Goal: Task Accomplishment & Management: Manage account settings

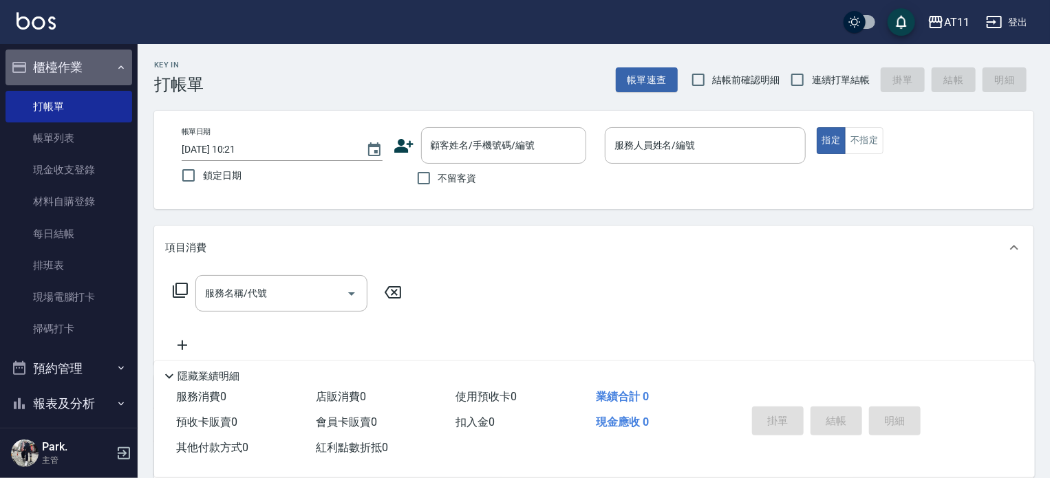
click at [72, 64] on button "櫃檯作業" at bounding box center [69, 68] width 127 height 36
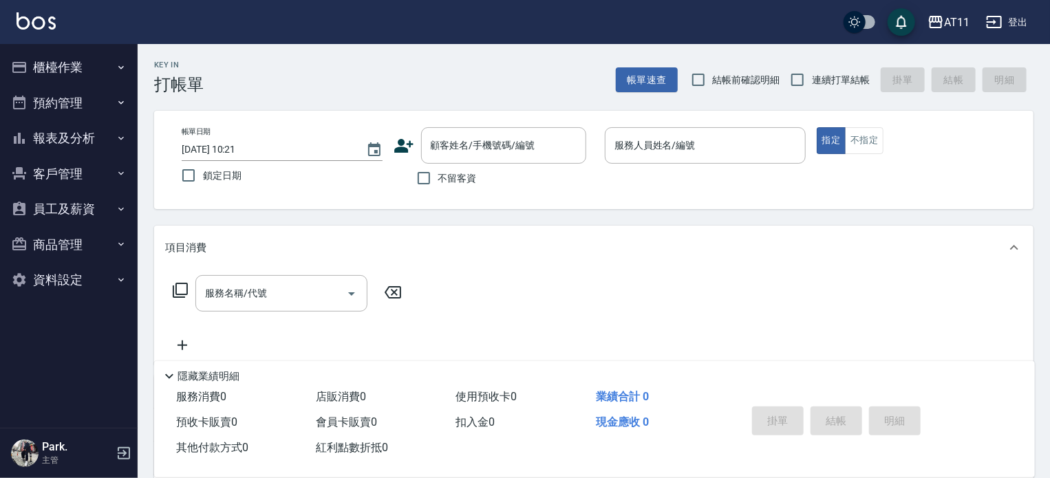
click at [68, 175] on button "客戶管理" at bounding box center [69, 174] width 127 height 36
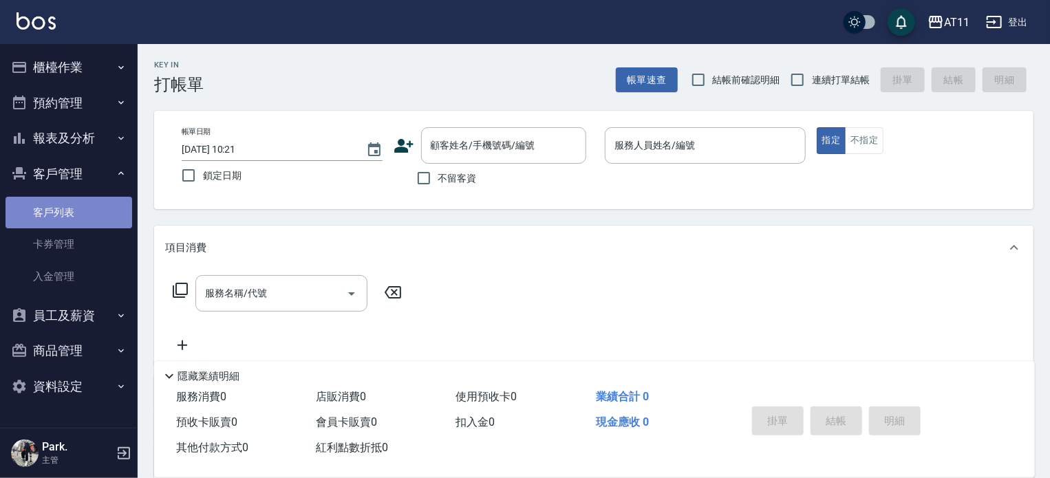
click at [61, 214] on link "客戶列表" at bounding box center [69, 213] width 127 height 32
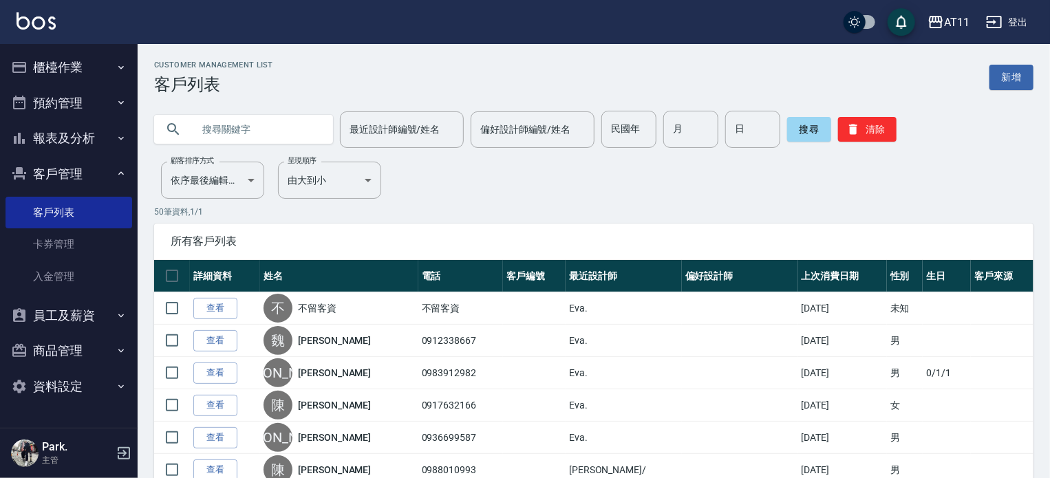
click at [228, 125] on input "text" at bounding box center [257, 129] width 129 height 37
type input "廖"
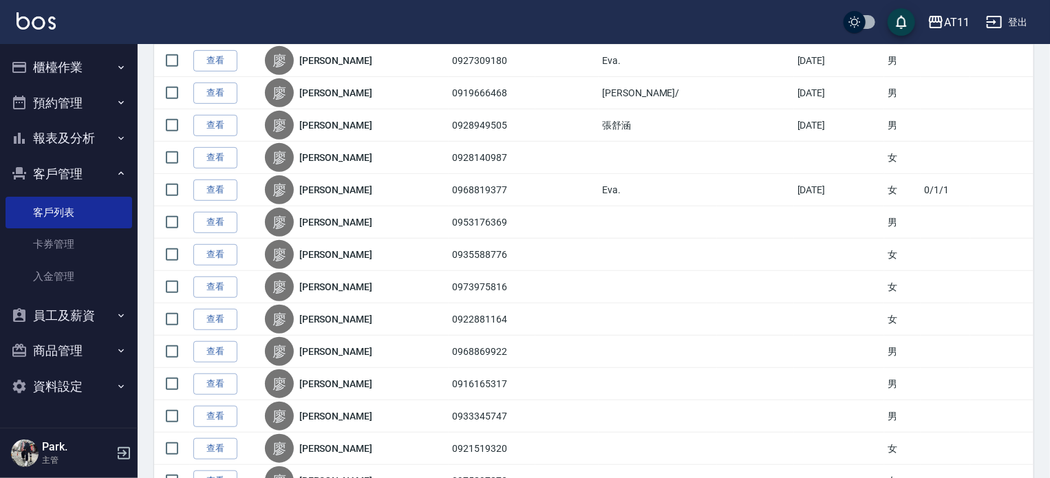
scroll to position [263, 0]
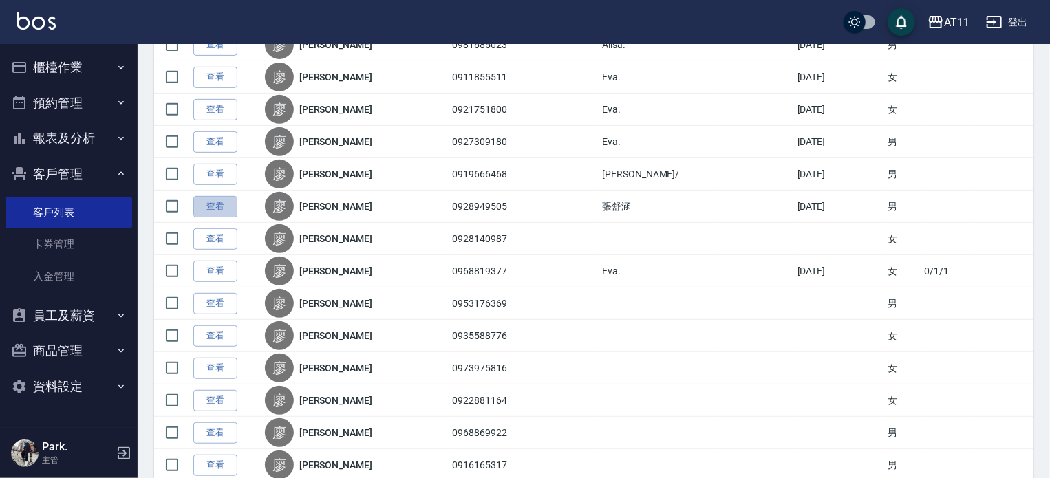
click at [221, 203] on link "查看" at bounding box center [215, 206] width 44 height 21
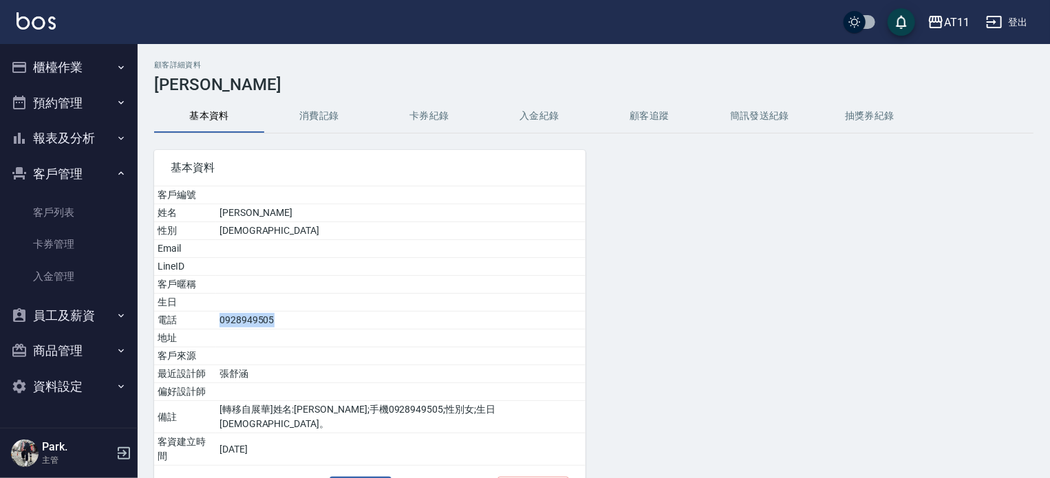
drag, startPoint x: 273, startPoint y: 321, endPoint x: 213, endPoint y: 321, distance: 60.5
click at [216, 324] on td "0928949505" at bounding box center [400, 321] width 369 height 18
copy td "0928949505"
drag, startPoint x: 56, startPoint y: 283, endPoint x: 74, endPoint y: 281, distance: 17.3
click at [56, 282] on link "入金管理" at bounding box center [69, 277] width 127 height 32
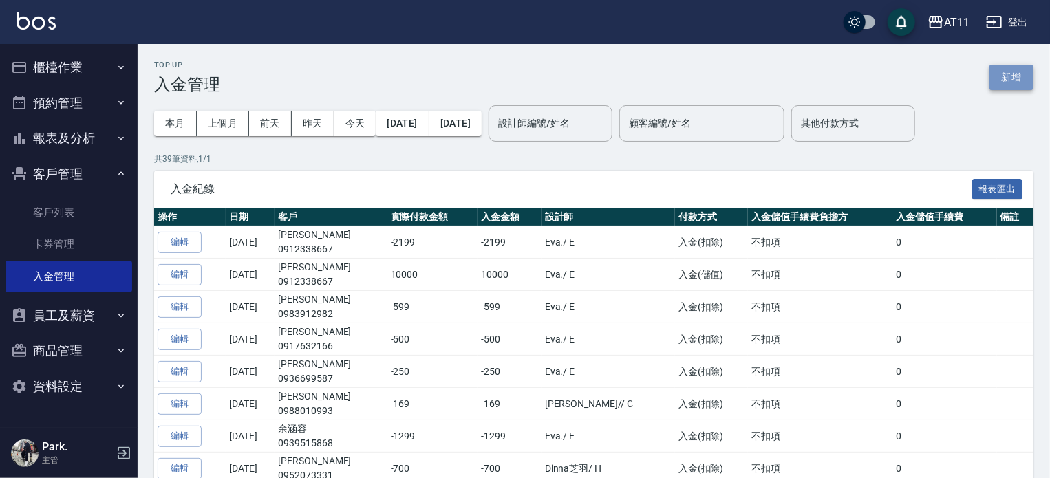
drag, startPoint x: 1008, startPoint y: 69, endPoint x: 834, endPoint y: 124, distance: 182.3
click at [1009, 69] on button "新增" at bounding box center [1011, 77] width 44 height 25
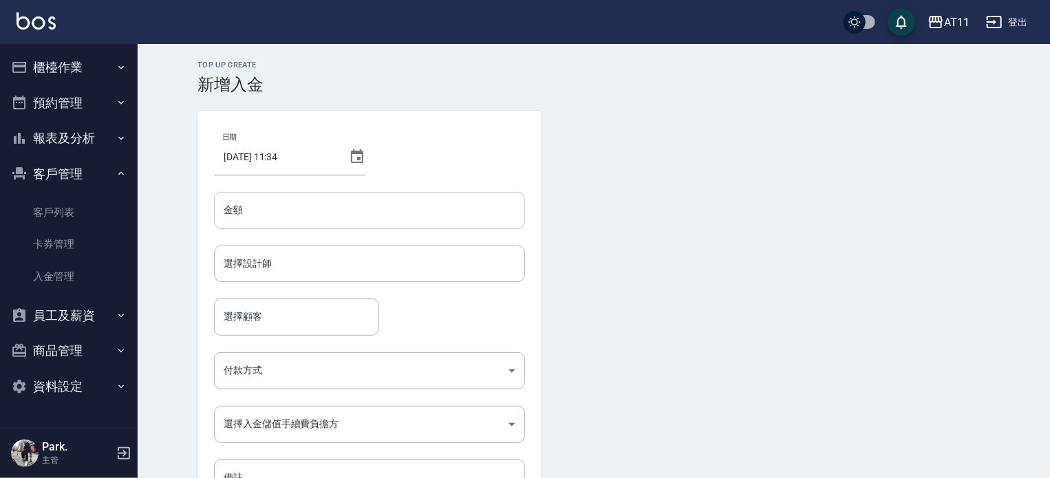
click at [316, 211] on input "金額" at bounding box center [369, 210] width 311 height 37
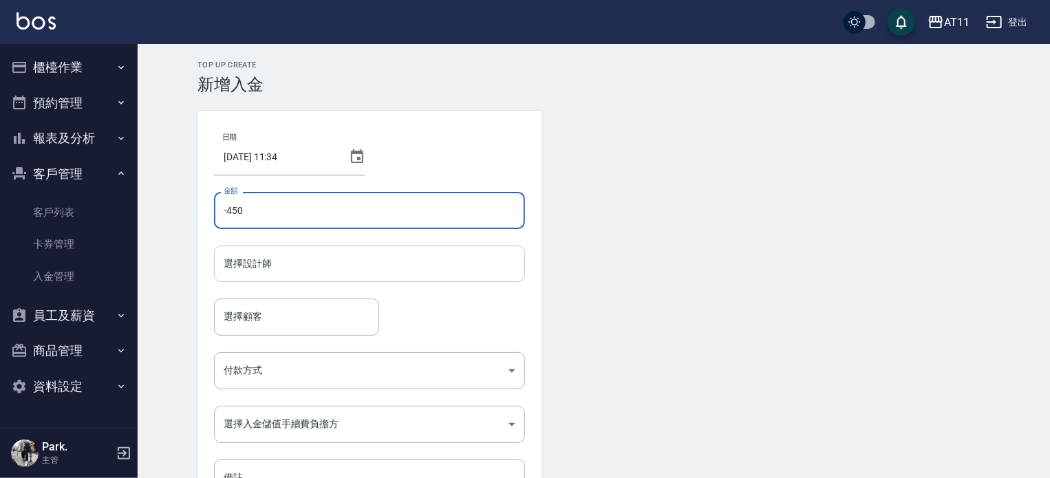
type input "-450"
click at [301, 263] on input "選擇設計師" at bounding box center [369, 264] width 299 height 24
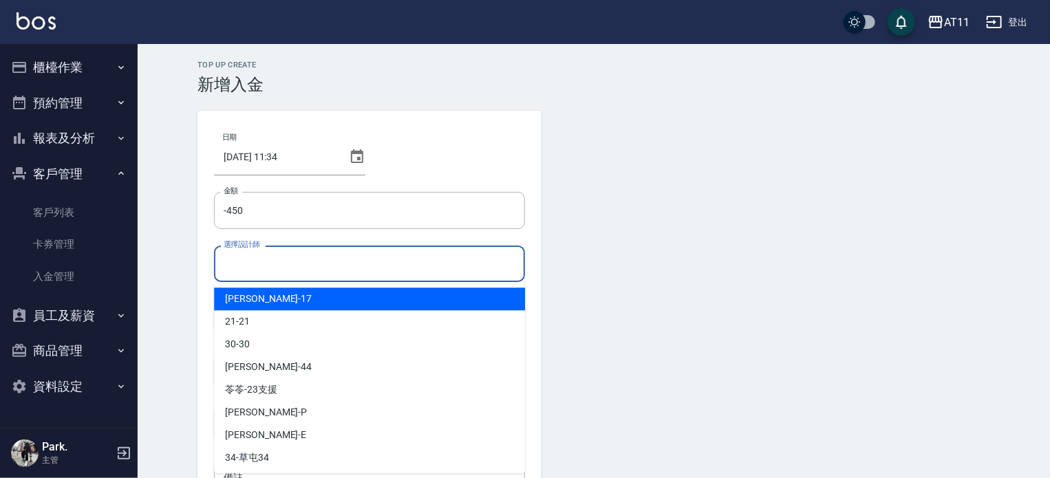
type input "ㄈ"
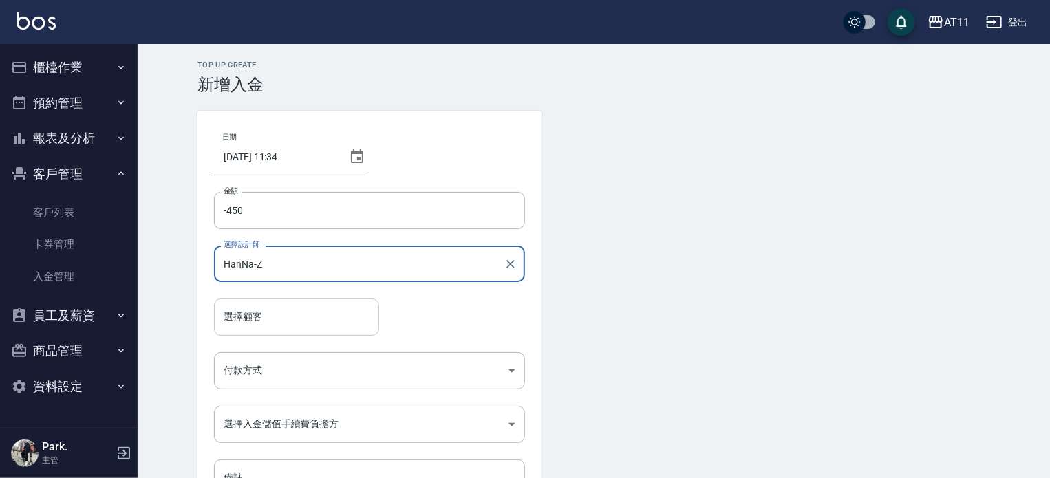
type input "HanNa-Z"
click at [283, 324] on input "選擇顧客" at bounding box center [296, 317] width 153 height 24
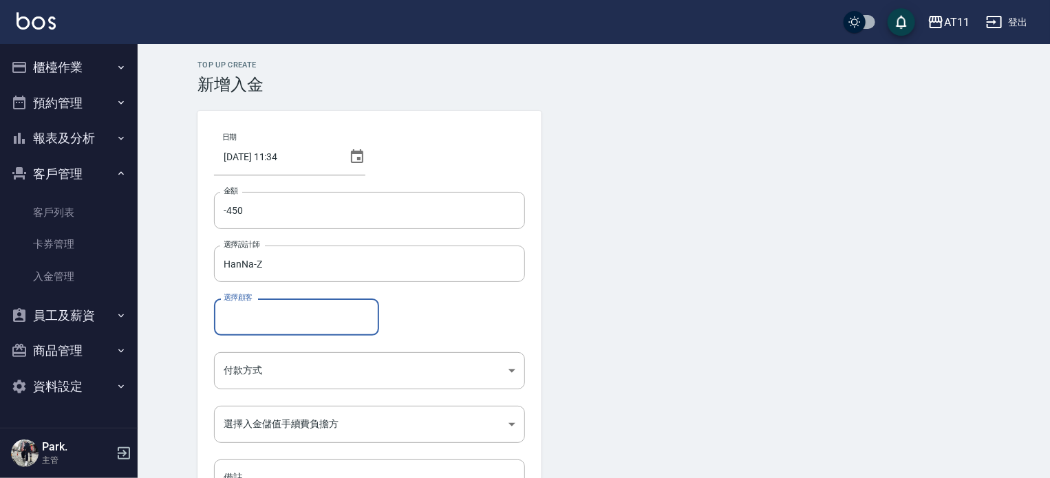
paste input "0928949505"
click at [304, 348] on span "[PERSON_NAME]/ 0928949505 /" at bounding box center [296, 352] width 165 height 23
type input "[PERSON_NAME]/0928949505/"
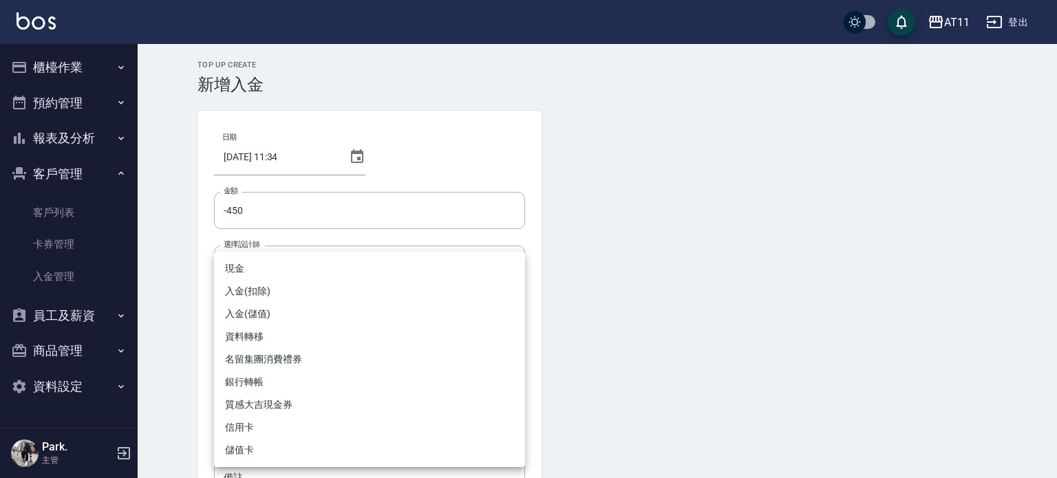
click at [296, 360] on body "AT11 登出 櫃檯作業 打帳單 帳單列表 現金收支登錄 材料自購登錄 每日結帳 排班表 現場電腦打卡 掃碼打卡 預約管理 預約管理 單日預約紀錄 單週預約紀…" at bounding box center [528, 285] width 1057 height 571
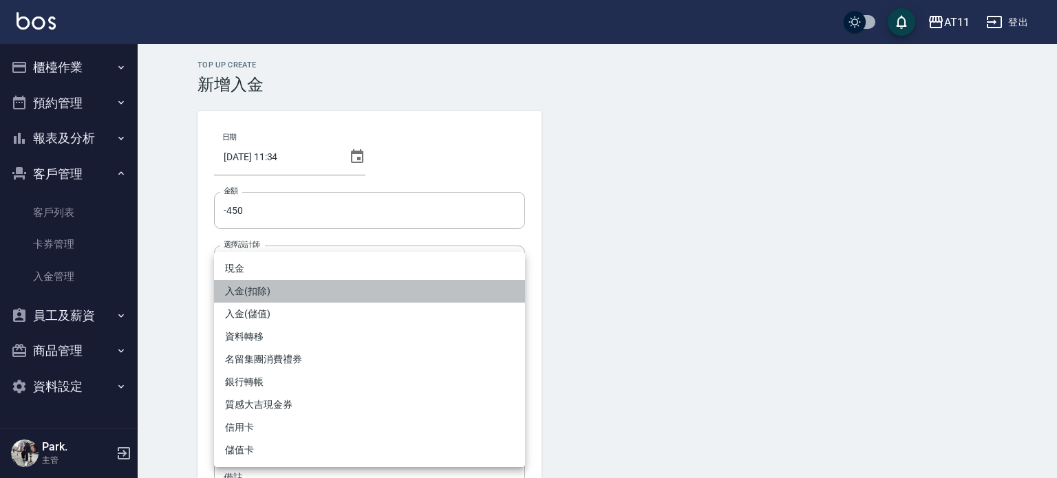
click at [308, 290] on li "入金(扣除)" at bounding box center [369, 291] width 311 height 23
type input "入金(扣除)"
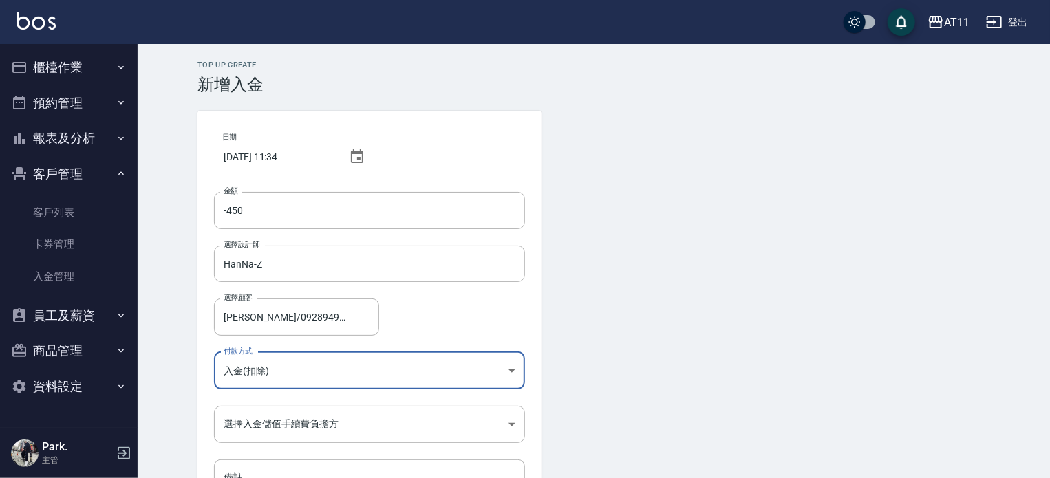
scroll to position [93, 0]
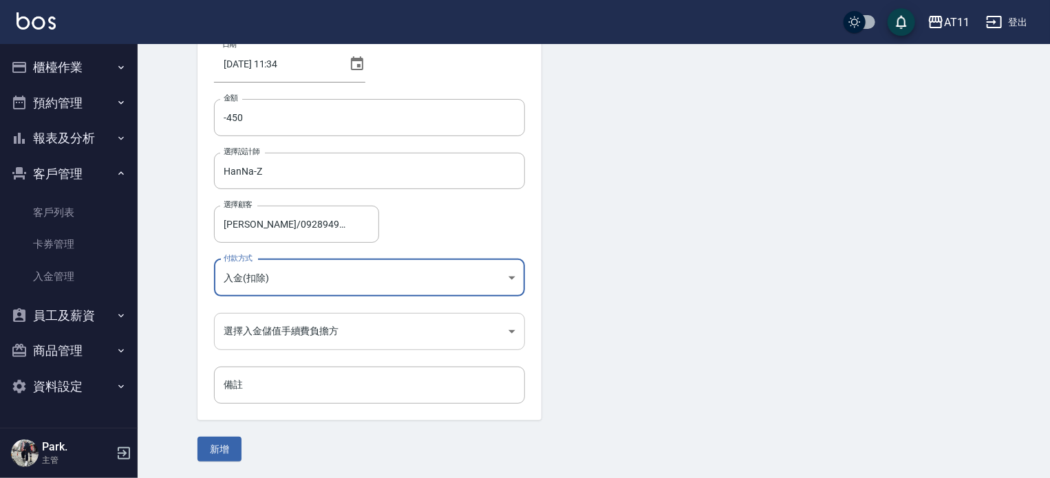
click at [330, 330] on body "AT11 登出 櫃檯作業 打帳單 帳單列表 現金收支登錄 材料自購登錄 每日結帳 排班表 現場電腦打卡 掃碼打卡 預約管理 預約管理 單日預約紀錄 單週預約紀…" at bounding box center [525, 192] width 1050 height 571
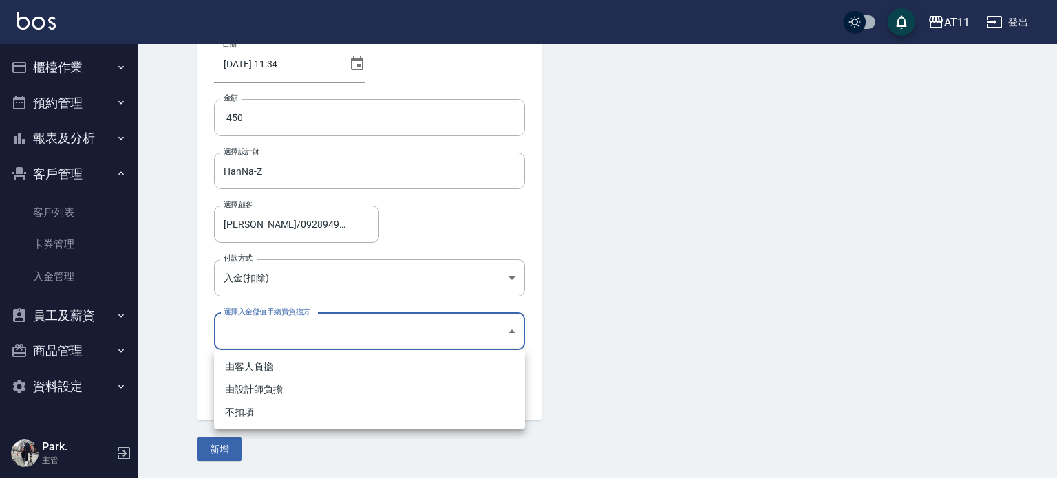
drag, startPoint x: 323, startPoint y: 411, endPoint x: 305, endPoint y: 418, distance: 18.9
click at [321, 414] on li "不扣項" at bounding box center [369, 412] width 311 height 23
type input "WITHOUTHANDLINGFEE"
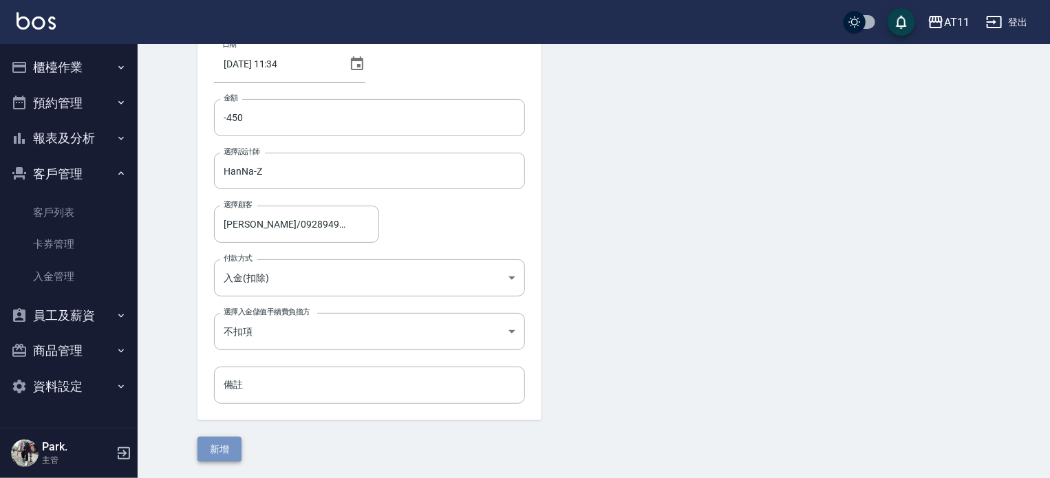
click at [218, 448] on button "新增" at bounding box center [219, 449] width 44 height 25
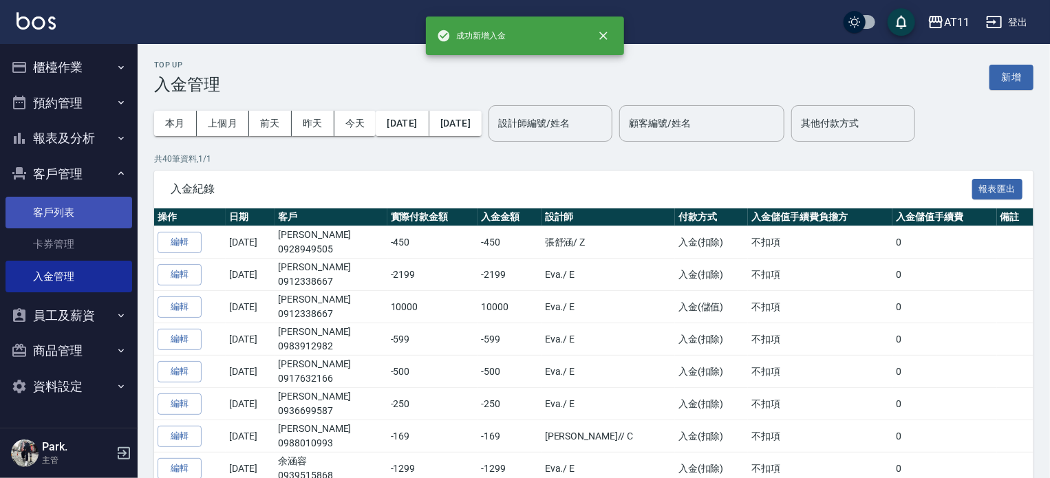
click at [52, 211] on link "客戶列表" at bounding box center [69, 213] width 127 height 32
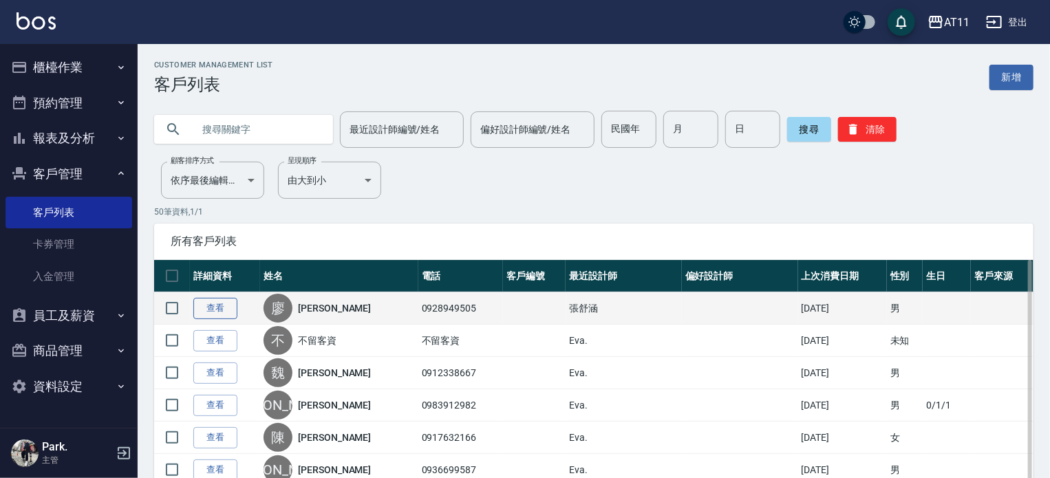
click at [211, 306] on link "查看" at bounding box center [215, 308] width 44 height 21
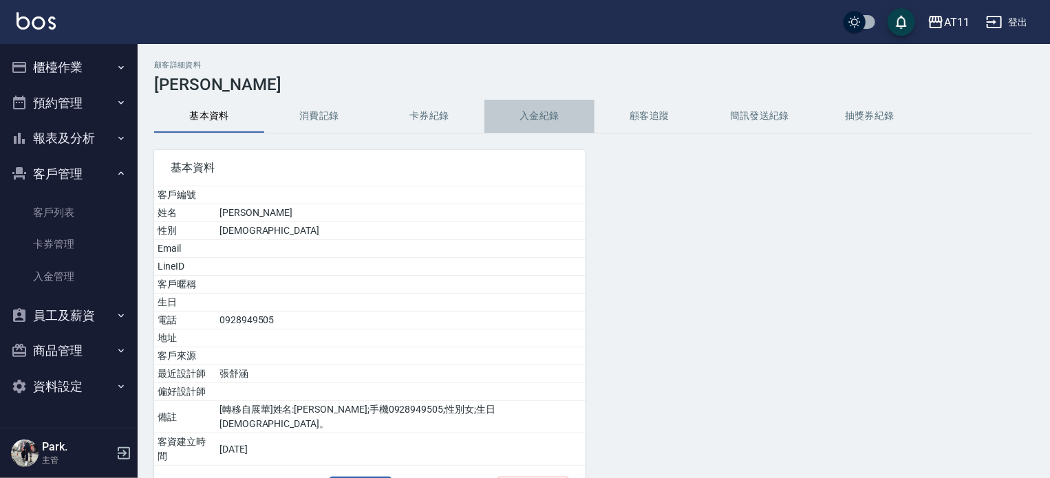
click at [541, 114] on button "入金紀錄" at bounding box center [539, 116] width 110 height 33
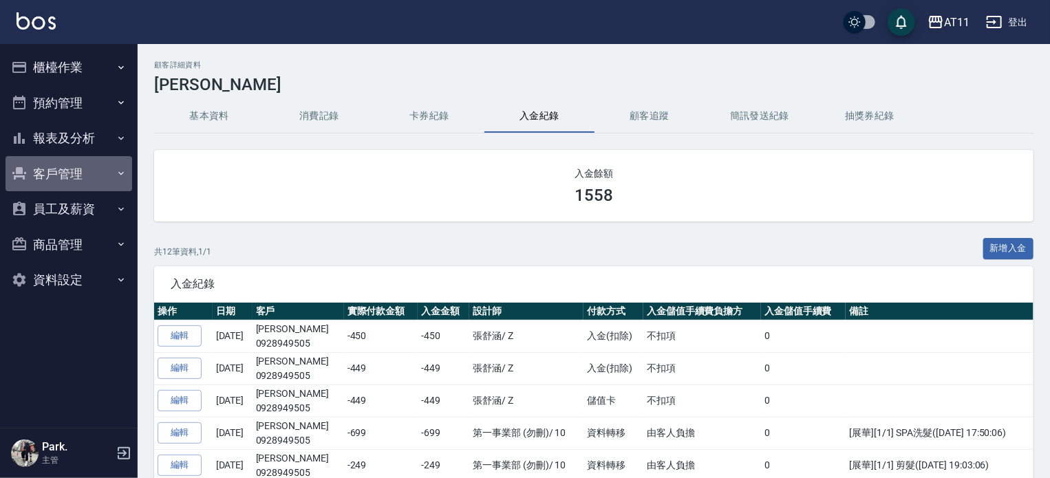
click at [69, 173] on button "客戶管理" at bounding box center [69, 174] width 127 height 36
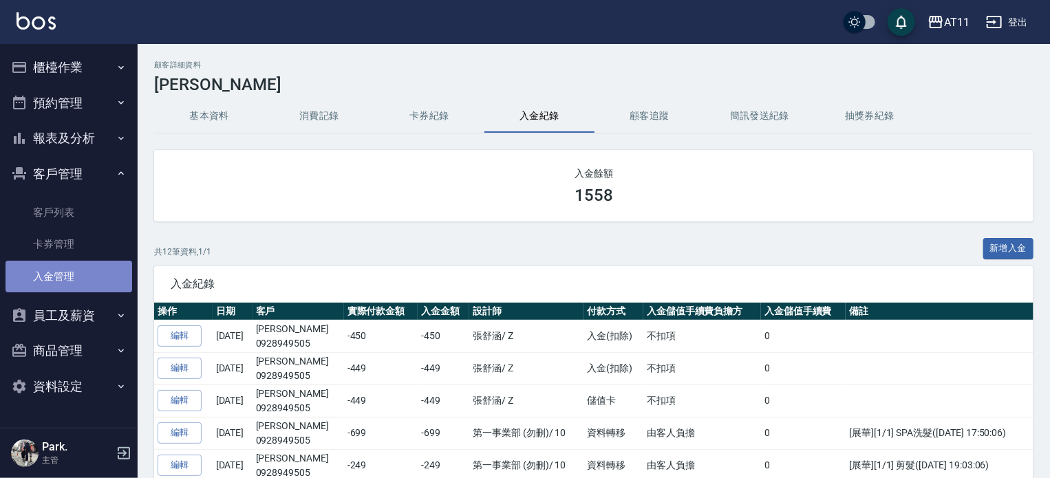
click at [91, 275] on link "入金管理" at bounding box center [69, 277] width 127 height 32
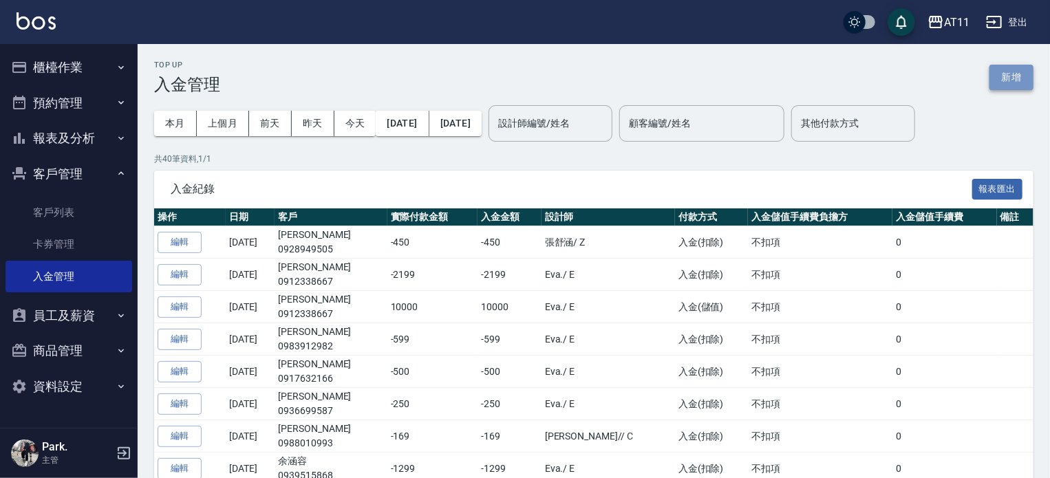
click at [1017, 77] on button "新增" at bounding box center [1011, 77] width 44 height 25
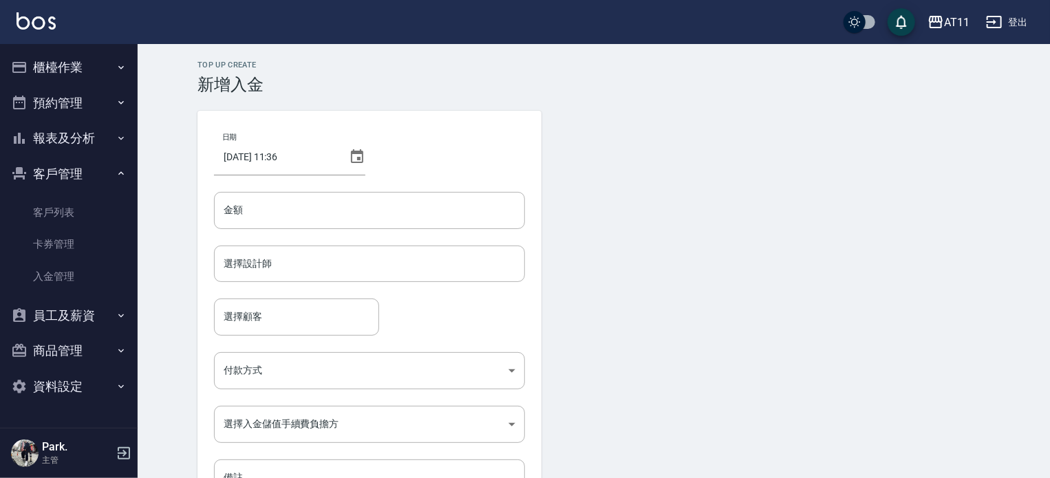
click at [354, 153] on icon at bounding box center [357, 156] width 12 height 14
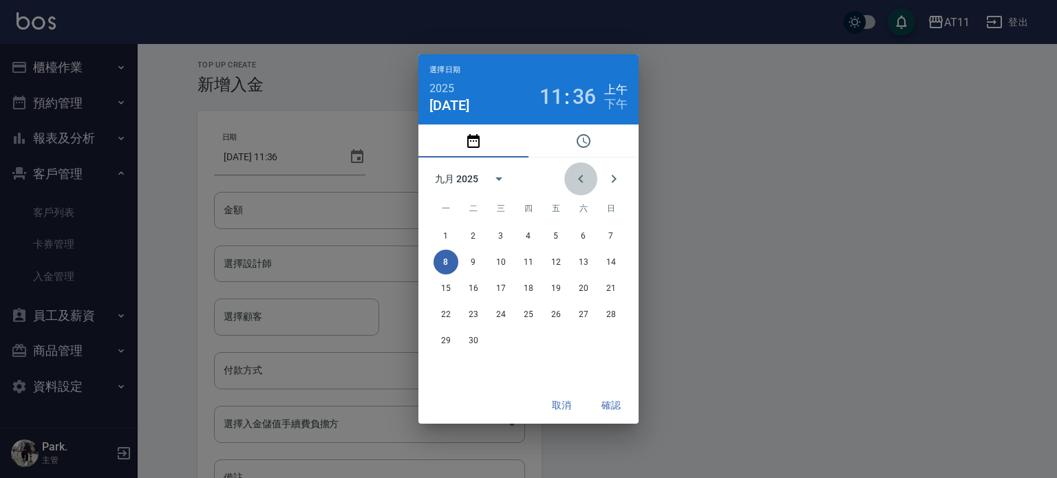
click at [579, 179] on icon "Previous month" at bounding box center [580, 179] width 5 height 8
click at [559, 237] on button "4" at bounding box center [555, 236] width 25 height 25
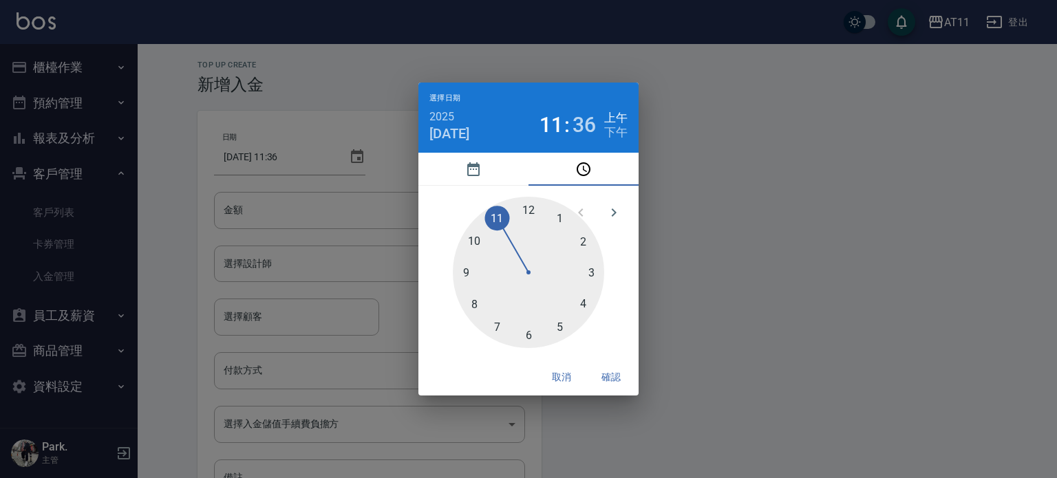
click at [559, 378] on button "取消" at bounding box center [561, 377] width 44 height 25
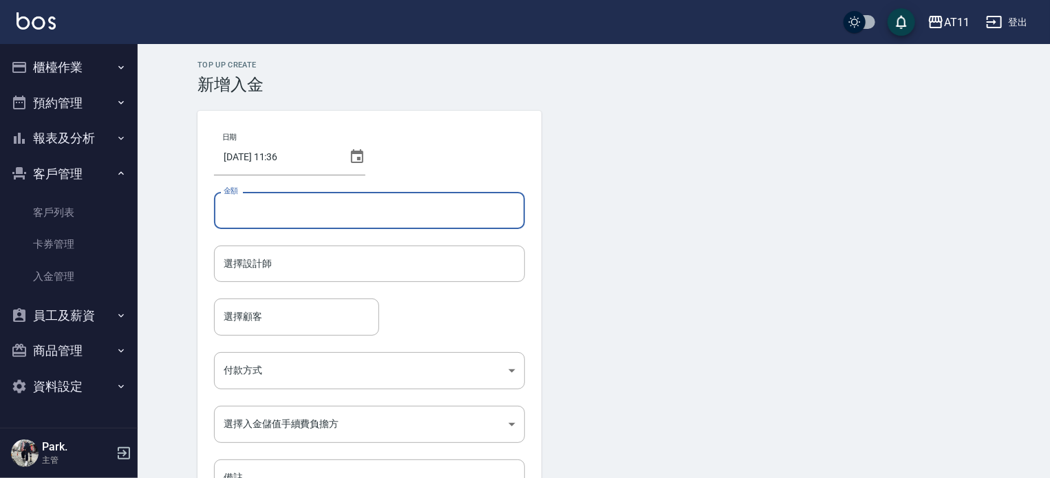
click at [339, 209] on input "金額" at bounding box center [369, 210] width 311 height 37
type input "-450"
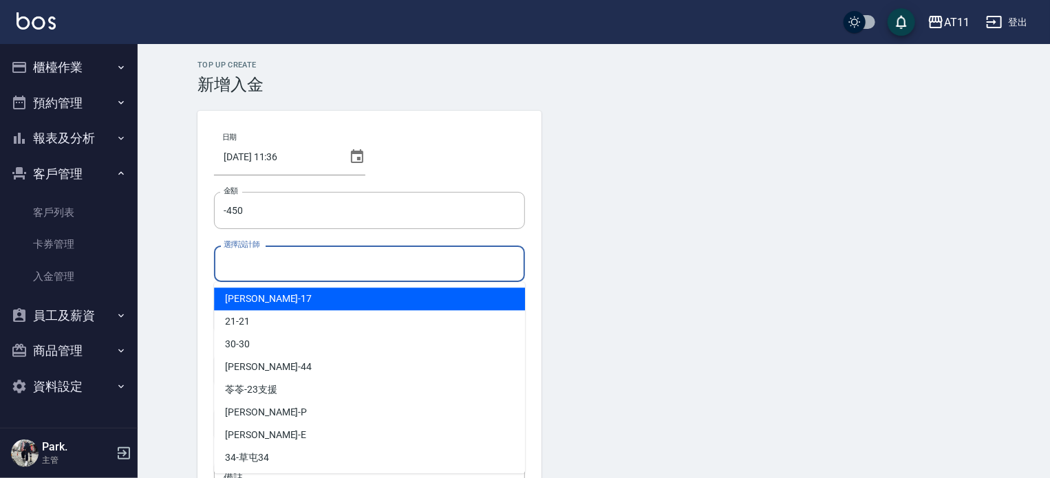
click at [359, 265] on input "選擇設計師" at bounding box center [369, 264] width 299 height 24
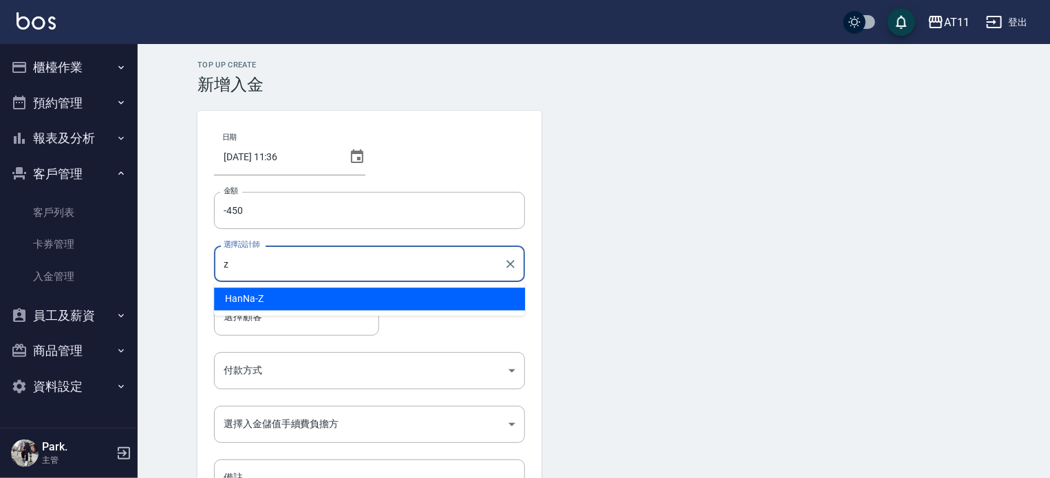
click at [366, 298] on div "HanNa -Z" at bounding box center [369, 299] width 311 height 23
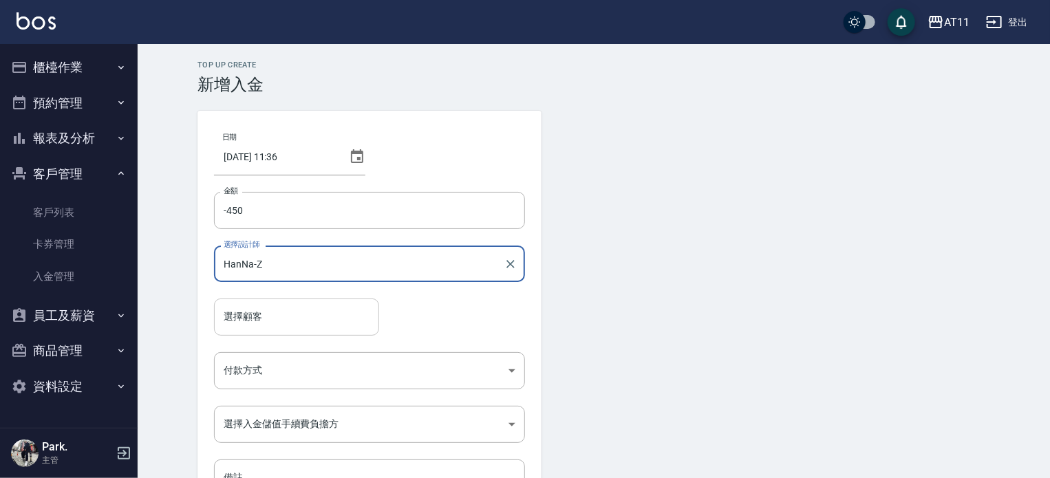
type input "HanNa-Z"
click at [332, 316] on input "選擇顧客" at bounding box center [296, 317] width 153 height 24
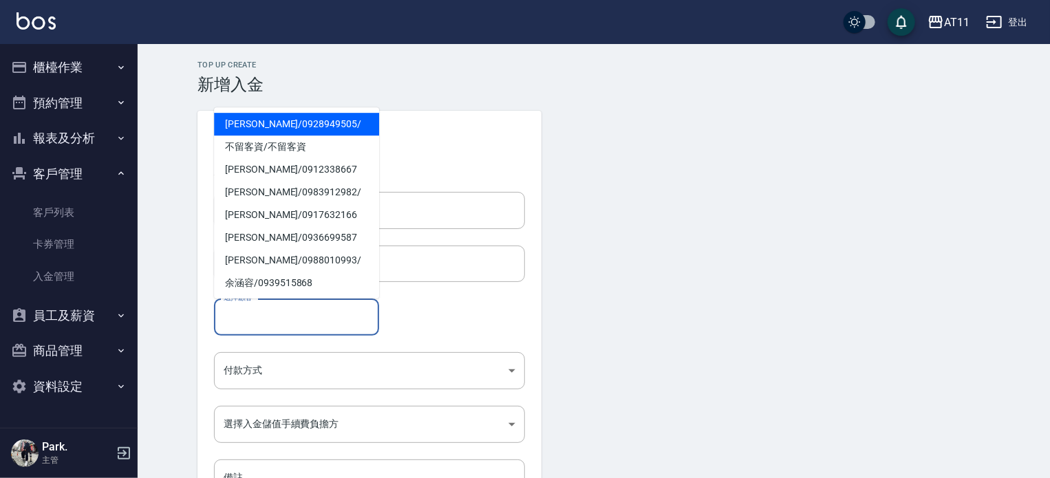
click at [239, 127] on span "[PERSON_NAME]/ 0928949505 /" at bounding box center [296, 124] width 165 height 23
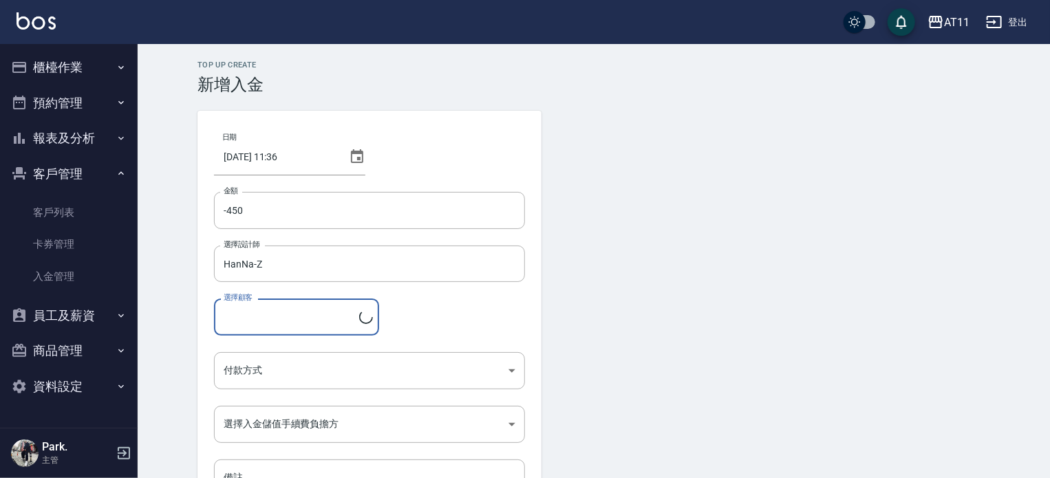
type input "[PERSON_NAME]/0928949505/"
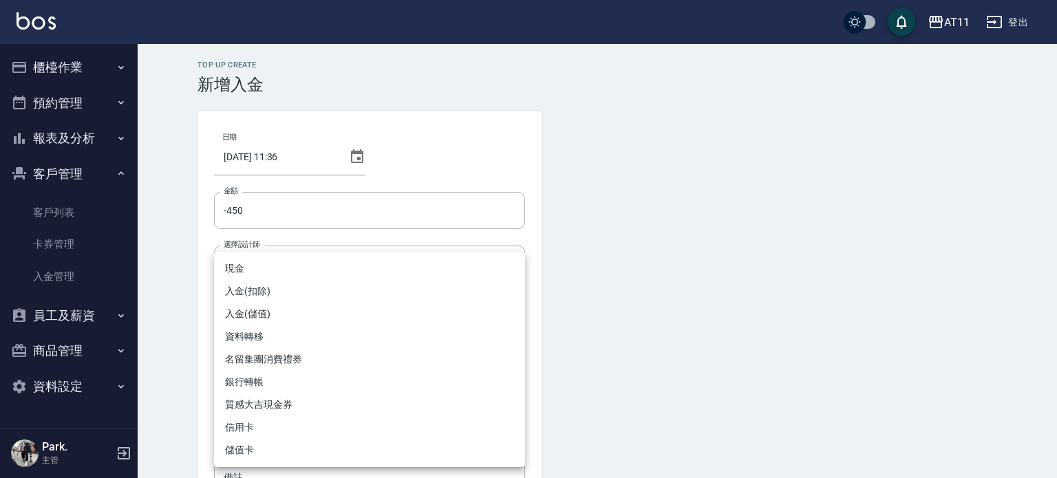
click at [310, 376] on body "AT11 登出 櫃檯作業 打帳單 帳單列表 現金收支登錄 材料自購登錄 每日結帳 排班表 現場電腦打卡 掃碼打卡 預約管理 預約管理 單日預約紀錄 單週預約紀…" at bounding box center [528, 285] width 1057 height 571
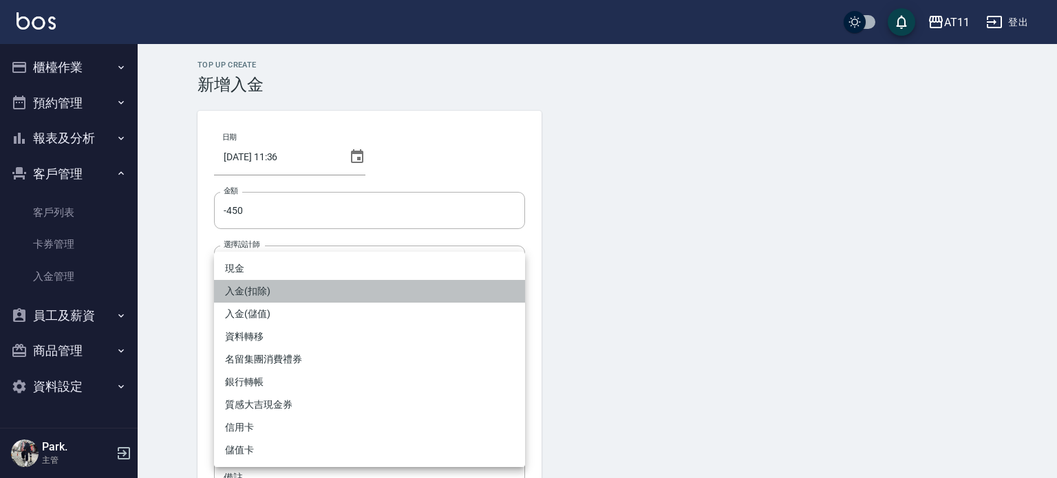
click at [307, 299] on li "入金(扣除)" at bounding box center [369, 291] width 311 height 23
type input "入金(扣除)"
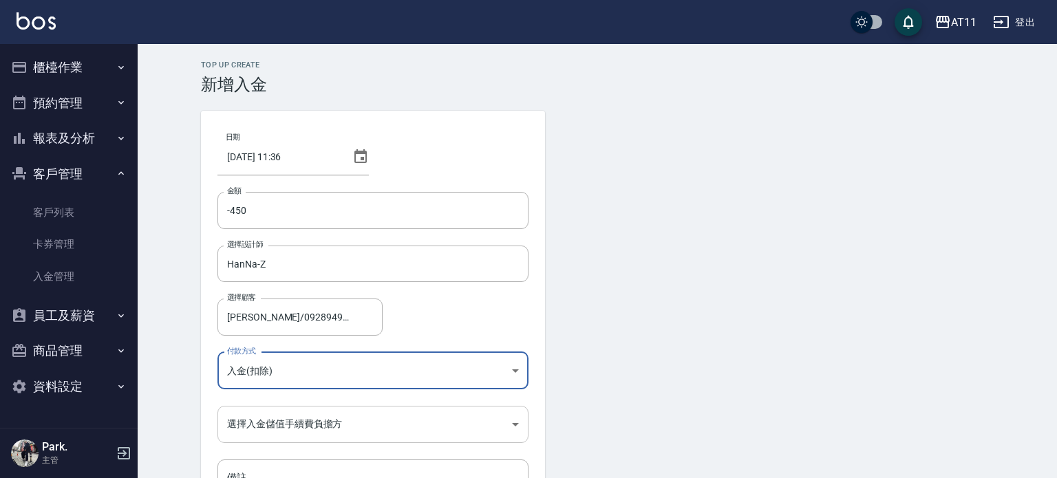
click at [328, 426] on body "AT11 登出 櫃檯作業 打帳單 帳單列表 現金收支登錄 材料自購登錄 每日結帳 排班表 現場電腦打卡 掃碼打卡 預約管理 預約管理 單日預約紀錄 單週預約紀…" at bounding box center [528, 285] width 1057 height 571
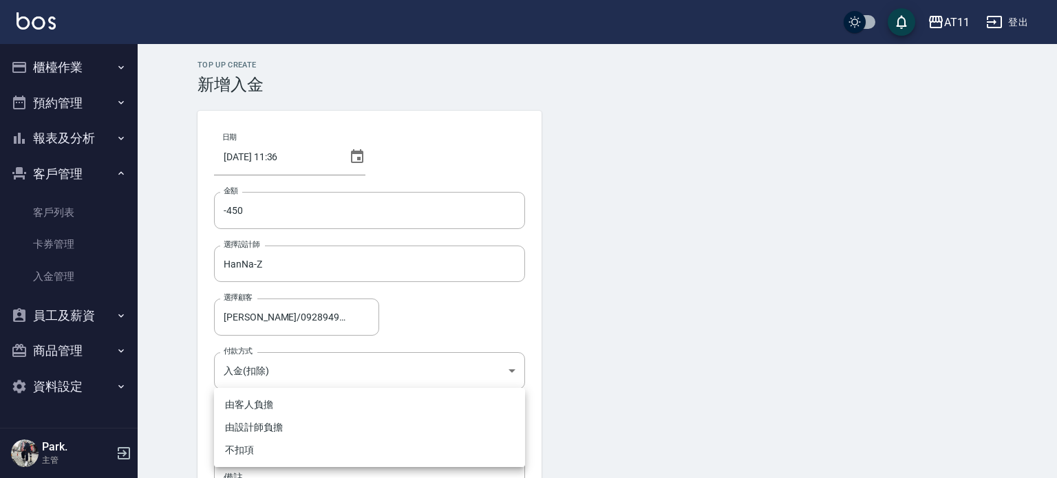
click at [303, 446] on li "不扣項" at bounding box center [369, 450] width 311 height 23
type input "WITHOUTHANDLINGFEE"
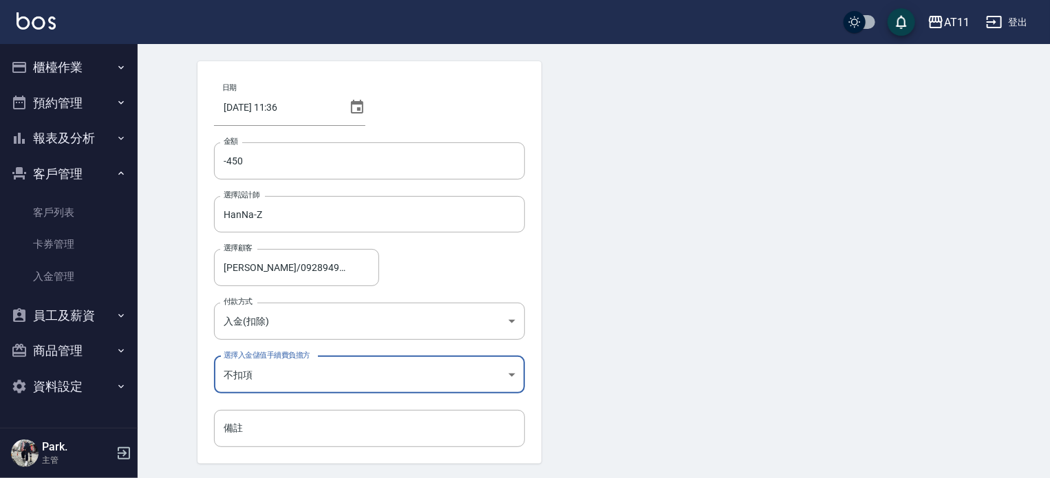
scroll to position [93, 0]
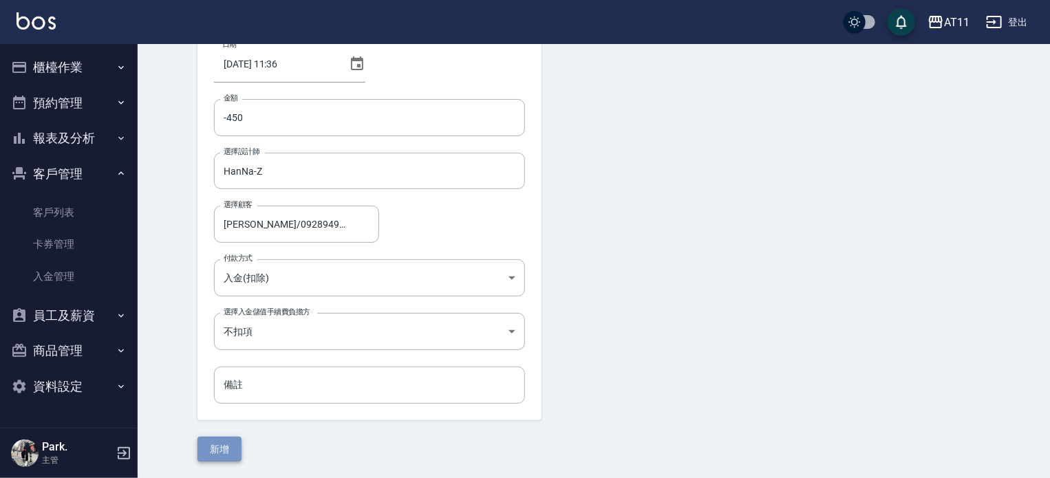
click at [226, 446] on button "新增" at bounding box center [219, 449] width 44 height 25
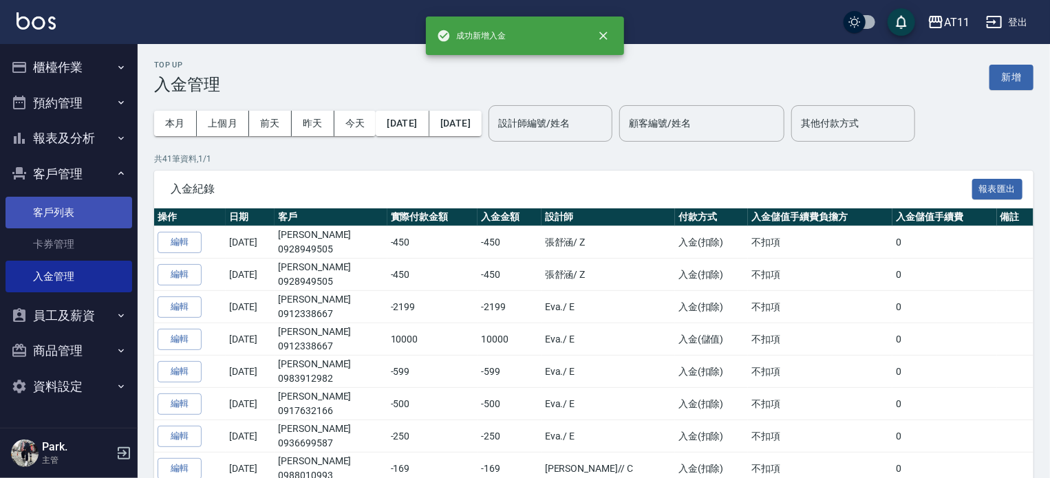
click at [55, 208] on link "客戶列表" at bounding box center [69, 213] width 127 height 32
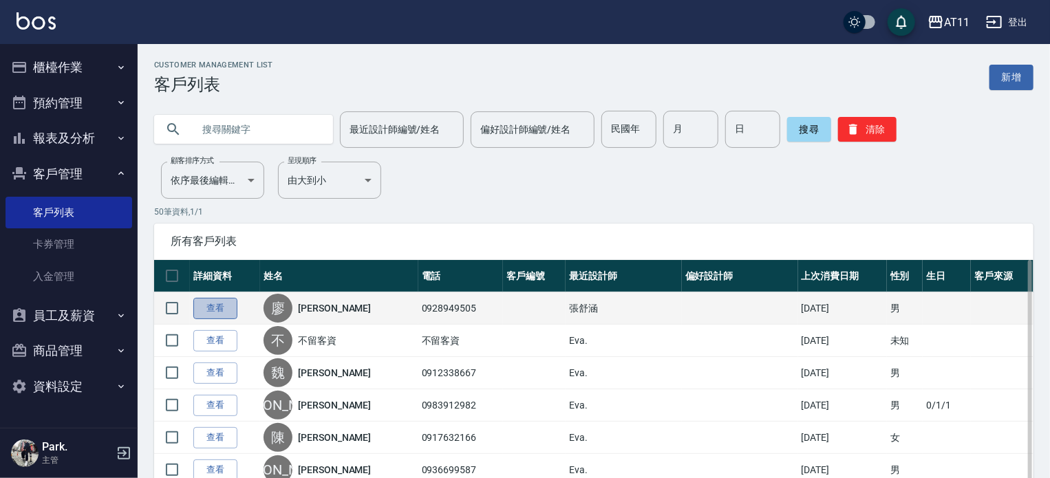
click at [217, 305] on link "查看" at bounding box center [215, 308] width 44 height 21
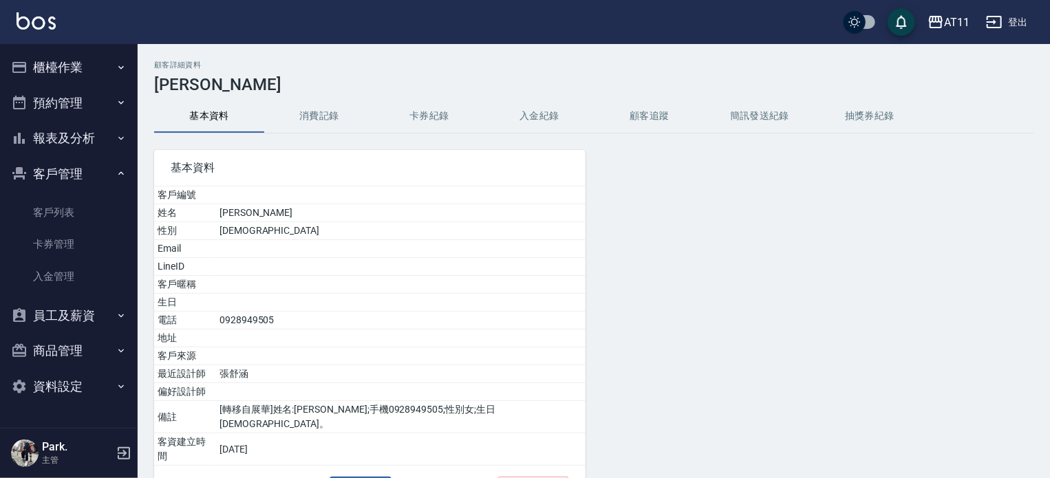
click at [542, 108] on button "入金紀錄" at bounding box center [539, 116] width 110 height 33
